Goal: Task Accomplishment & Management: Use online tool/utility

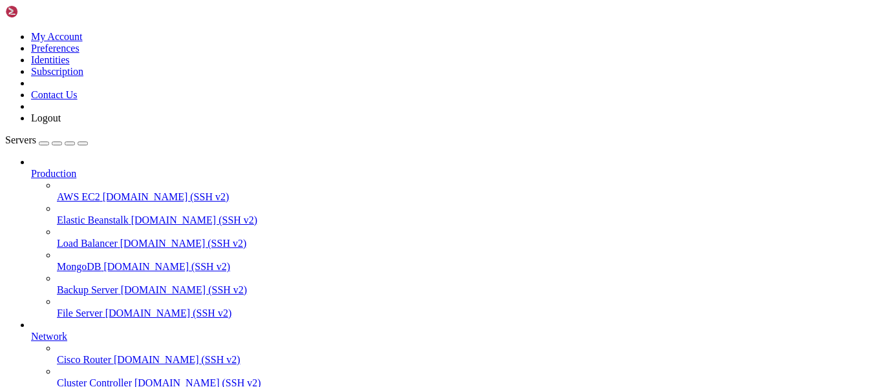
scroll to position [134, 0]
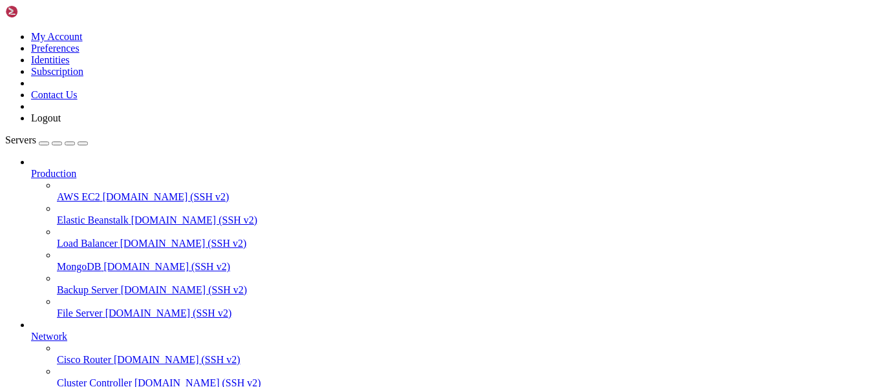
scroll to position [4793, 0]
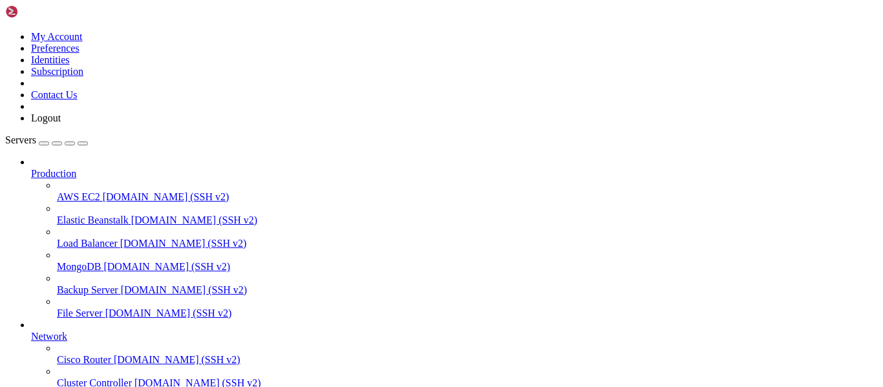
scroll to position [12762, 0]
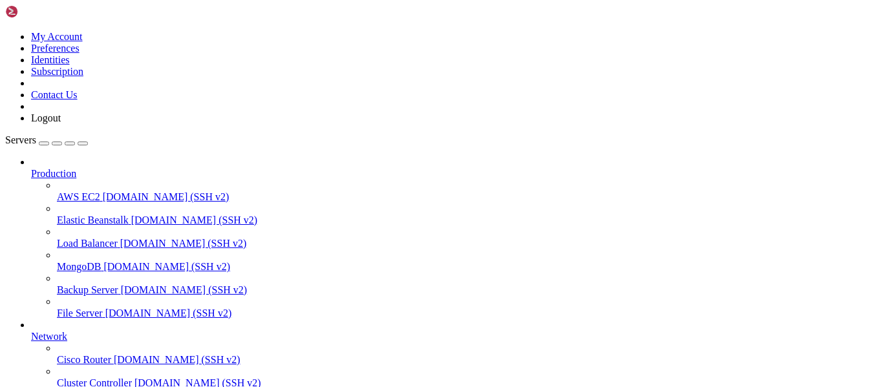
scroll to position [17973, 0]
drag, startPoint x: 11, startPoint y: 908, endPoint x: 255, endPoint y: 1004, distance: 262.0
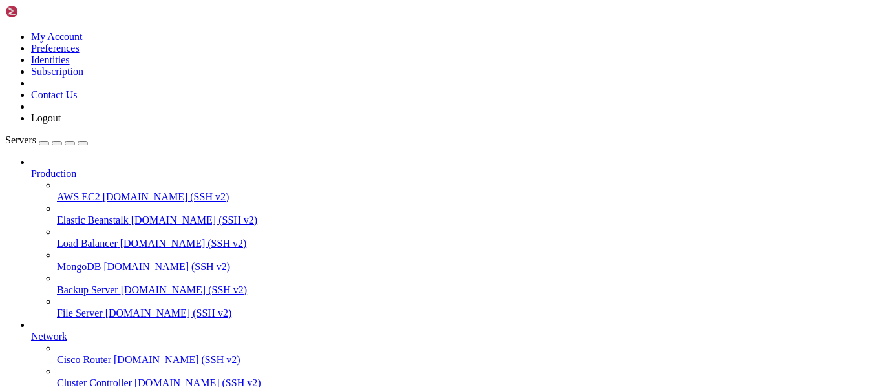
scroll to position [22173, 0]
drag, startPoint x: 301, startPoint y: 1006, endPoint x: 21, endPoint y: 764, distance: 370.2
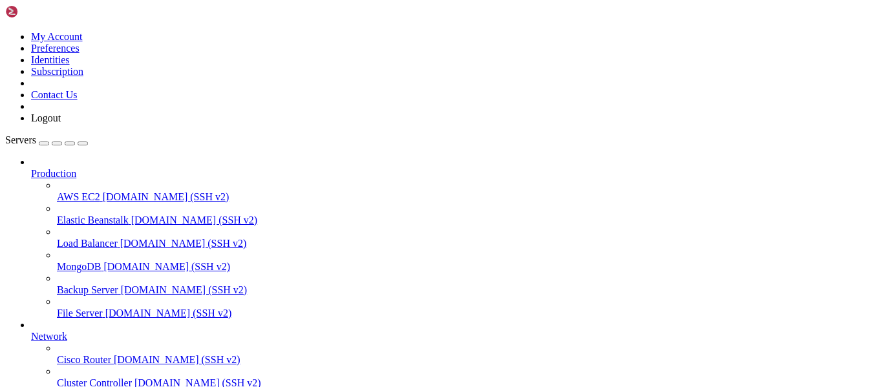
scroll to position [9, 0]
drag, startPoint x: 200, startPoint y: 1008, endPoint x: 10, endPoint y: 662, distance: 394.2
drag, startPoint x: 21, startPoint y: 975, endPoint x: 362, endPoint y: 976, distance: 340.6
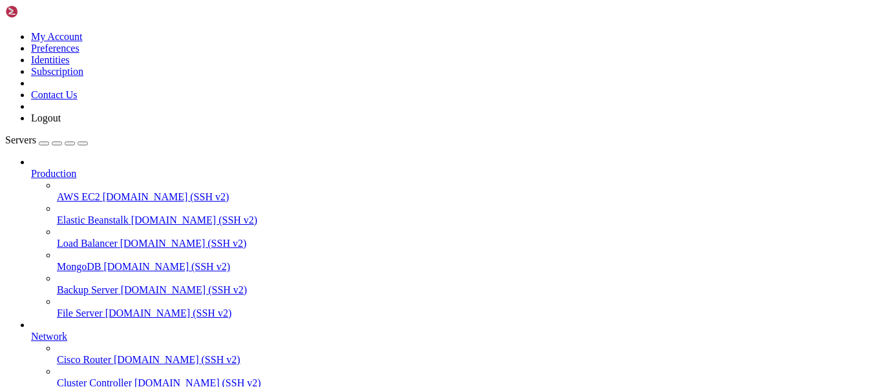
drag, startPoint x: 411, startPoint y: 999, endPoint x: 213, endPoint y: 887, distance: 227.2
drag, startPoint x: 380, startPoint y: 1002, endPoint x: 31, endPoint y: 810, distance: 398.3
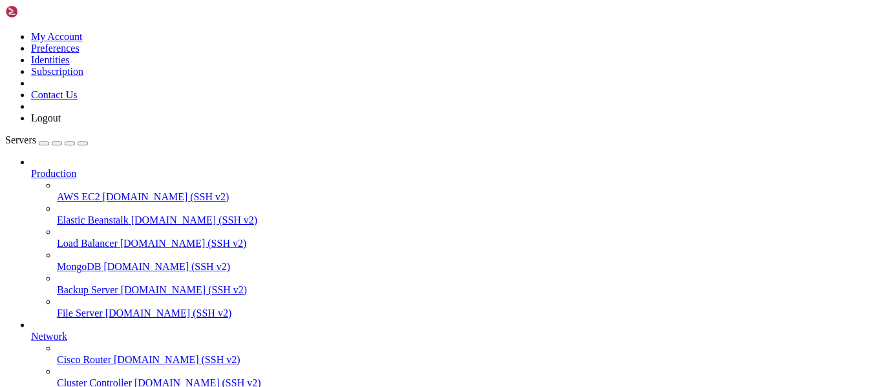
drag, startPoint x: 288, startPoint y: 1017, endPoint x: 276, endPoint y: 1010, distance: 13.3
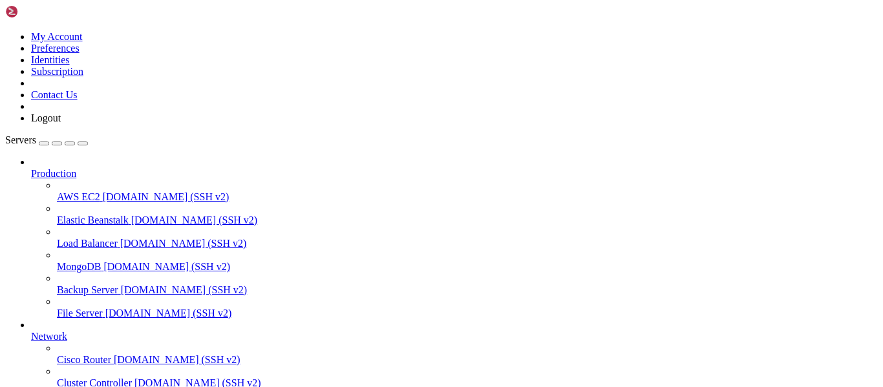
drag, startPoint x: 211, startPoint y: 1018, endPoint x: 318, endPoint y: 1001, distance: 108.0
drag, startPoint x: 302, startPoint y: 991, endPoint x: 17, endPoint y: 633, distance: 457.6
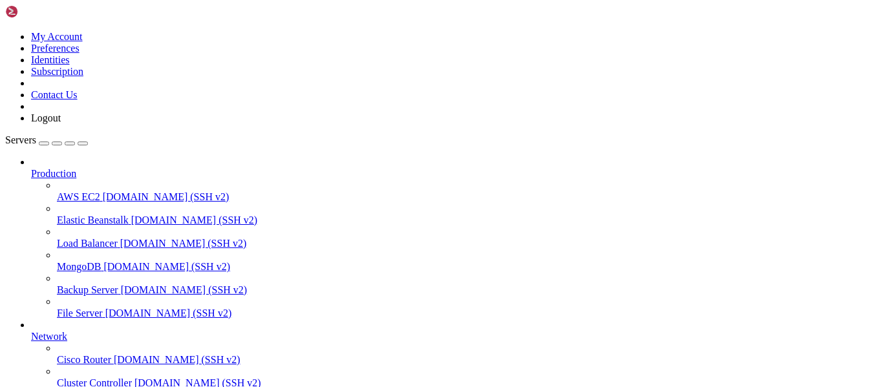
scroll to position [40693, 0]
drag, startPoint x: 279, startPoint y: 1004, endPoint x: 97, endPoint y: 712, distance: 343.8
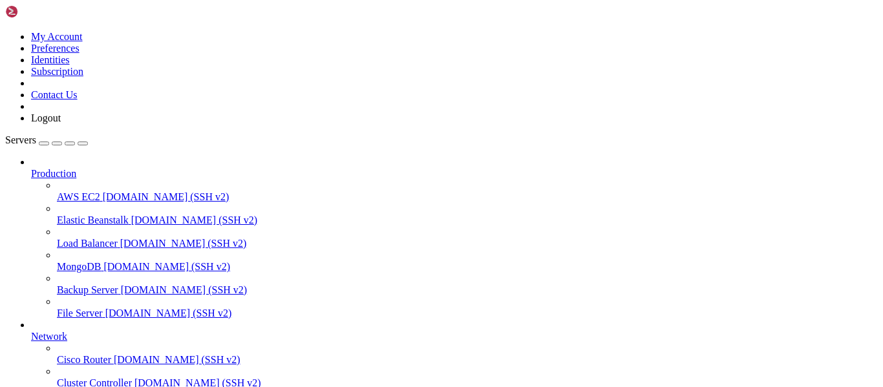
scroll to position [53397, 0]
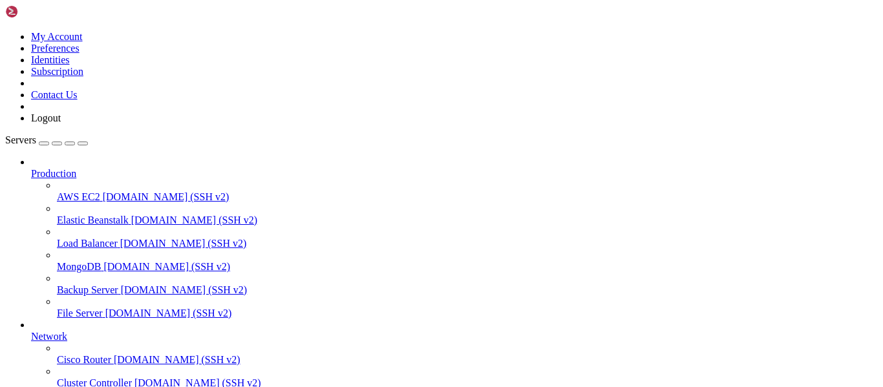
drag, startPoint x: 86, startPoint y: 905, endPoint x: 237, endPoint y: 908, distance: 150.6
